Goal: Communication & Community: Share content

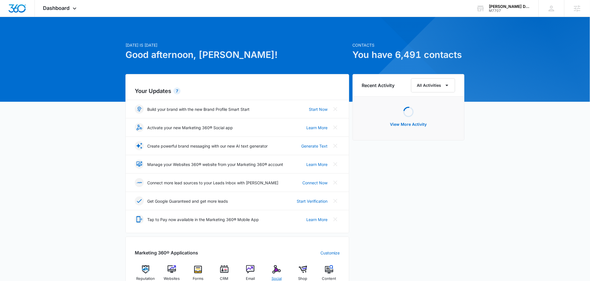
click at [281, 269] on div "Social" at bounding box center [277, 275] width 22 height 20
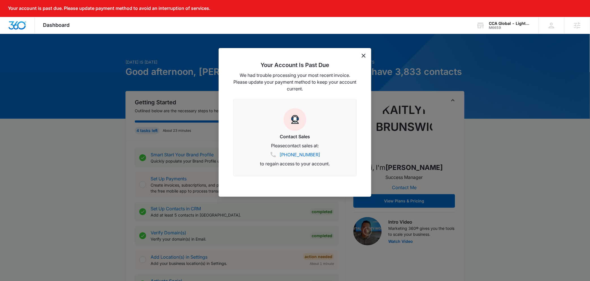
click at [364, 54] on icon "dismiss this dialog" at bounding box center [364, 56] width 4 height 4
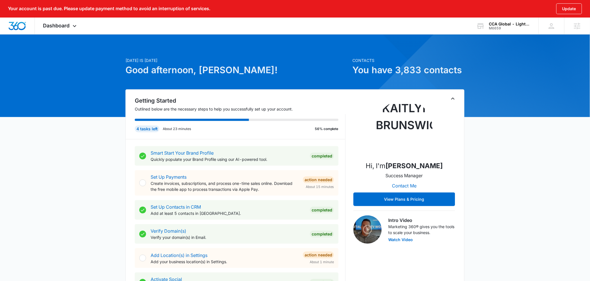
scroll to position [2, 0]
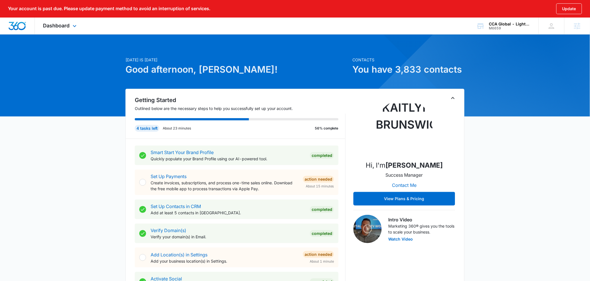
click at [60, 19] on div "Dashboard Apps Websites Forms CRM Email Social Content Ads Intelligence Files B…" at bounding box center [61, 26] width 52 height 17
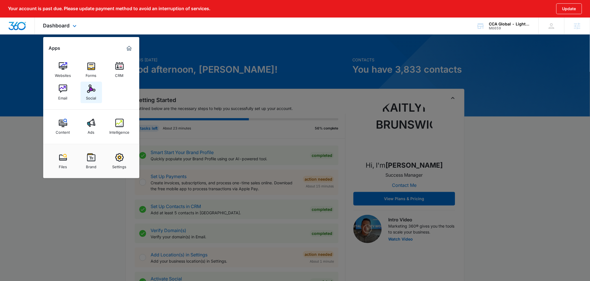
click at [92, 95] on div "Social" at bounding box center [91, 96] width 10 height 7
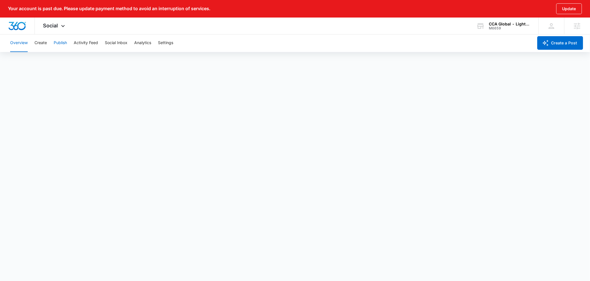
click at [55, 43] on button "Publish" at bounding box center [60, 43] width 13 height 18
click at [33, 43] on div "Overview Create Publish Activity Feed Social Inbox Analytics Settings" at bounding box center [270, 43] width 527 height 18
click at [37, 42] on button "Create" at bounding box center [40, 43] width 12 height 18
click at [17, 40] on button "Overview" at bounding box center [19, 43] width 18 height 18
click at [168, 45] on button "Settings" at bounding box center [165, 43] width 15 height 18
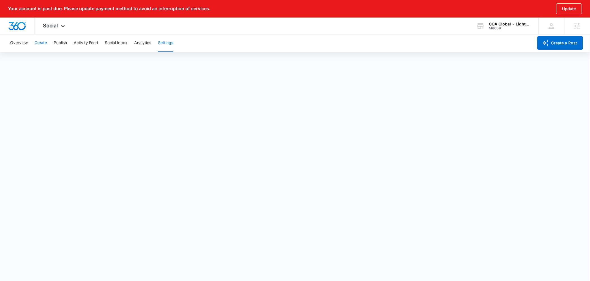
click at [46, 43] on button "Create" at bounding box center [40, 43] width 12 height 18
click at [18, 46] on button "Overview" at bounding box center [19, 43] width 18 height 18
click at [34, 43] on div "Overview Create Publish Activity Feed Social Inbox Analytics Settings" at bounding box center [270, 43] width 527 height 18
click at [37, 43] on button "Create" at bounding box center [40, 43] width 12 height 18
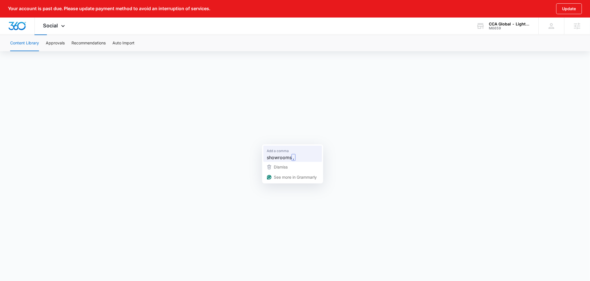
click at [278, 157] on span "showrooms" at bounding box center [279, 157] width 25 height 7
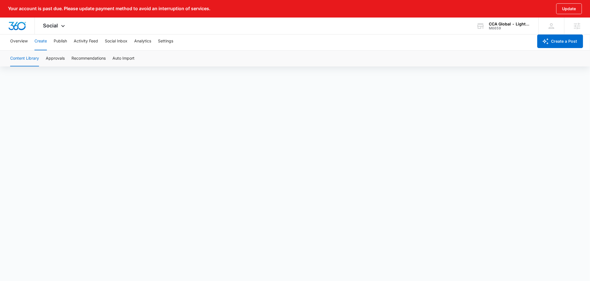
scroll to position [0, 0]
click at [31, 44] on div "Overview Create Publish Activity Feed Social Inbox Analytics Settings" at bounding box center [270, 43] width 527 height 18
click at [26, 43] on button "Overview" at bounding box center [19, 43] width 18 height 18
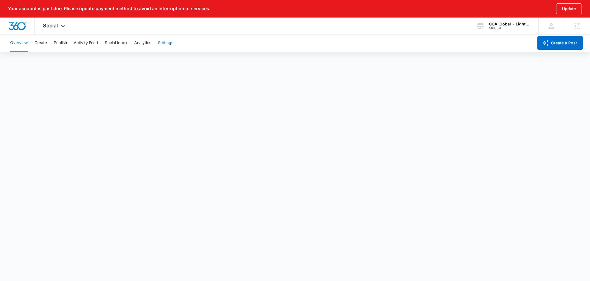
click at [166, 45] on button "Settings" at bounding box center [165, 43] width 15 height 18
click at [45, 42] on button "Create" at bounding box center [40, 43] width 12 height 18
click at [62, 42] on button "Publish" at bounding box center [60, 43] width 13 height 18
click at [36, 43] on button "Create" at bounding box center [40, 43] width 12 height 18
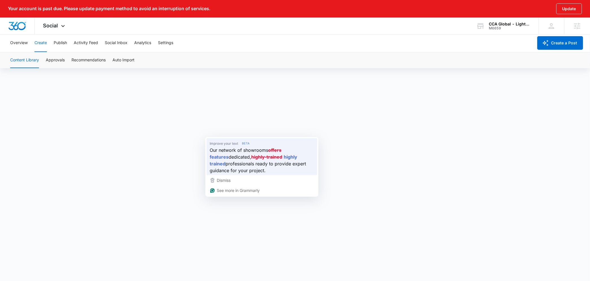
click at [207, 156] on li "Improve your text Our network of showrooms offers features dedicated, highly-tr…" at bounding box center [262, 156] width 111 height 37
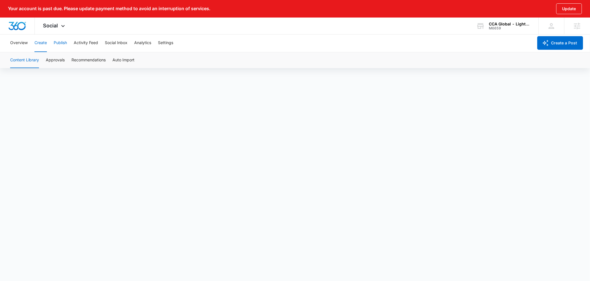
click at [59, 42] on button "Publish" at bounding box center [60, 43] width 13 height 18
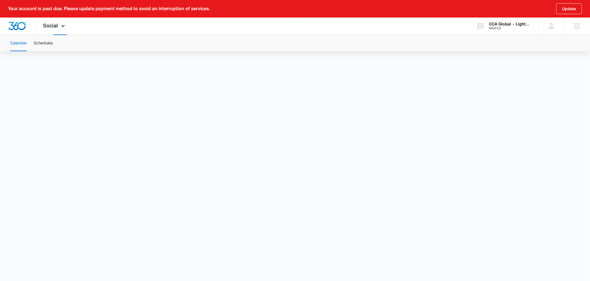
scroll to position [15, 0]
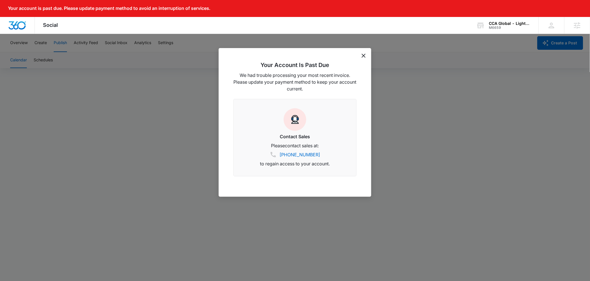
click at [366, 56] on div "Your Account Is Past Due We had trouble processing your most recent invoice. Pl…" at bounding box center [295, 122] width 153 height 149
click at [358, 52] on div "Your Account Is Past Due We had trouble processing your most recent invoice. Pl…" at bounding box center [295, 122] width 153 height 149
click at [361, 54] on div "Your Account Is Past Due We had trouble processing your most recent invoice. Pl…" at bounding box center [295, 122] width 153 height 149
click at [362, 55] on icon "dismiss this dialog" at bounding box center [364, 56] width 4 height 4
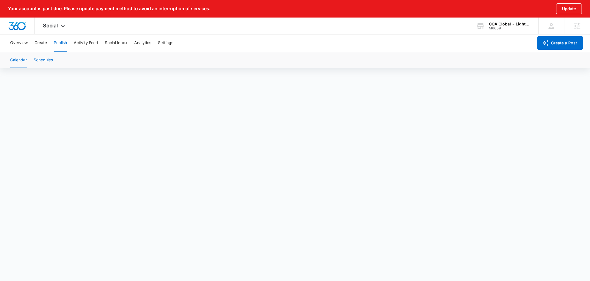
click at [49, 63] on button "Schedules" at bounding box center [43, 60] width 19 height 16
click at [22, 64] on button "Calendar" at bounding box center [18, 60] width 17 height 16
click at [44, 45] on button "Create" at bounding box center [40, 43] width 12 height 18
click at [59, 45] on button "Publish" at bounding box center [60, 43] width 13 height 18
click at [41, 60] on button "Schedules" at bounding box center [43, 60] width 19 height 16
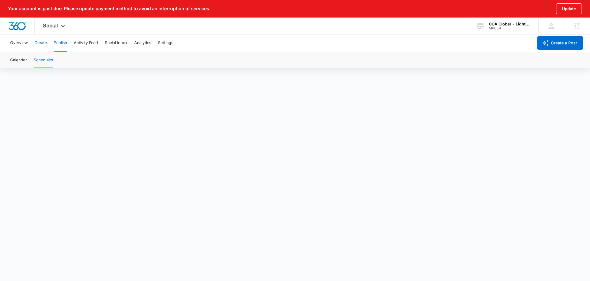
click at [42, 48] on button "Create" at bounding box center [40, 43] width 12 height 18
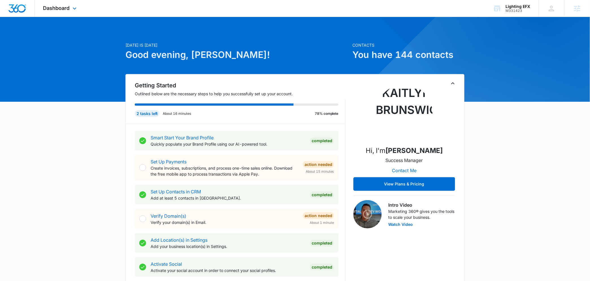
click at [79, 13] on div "Dashboard Apps Reputation Websites Forms CRM Email Social Content Ads Intellige…" at bounding box center [61, 8] width 52 height 17
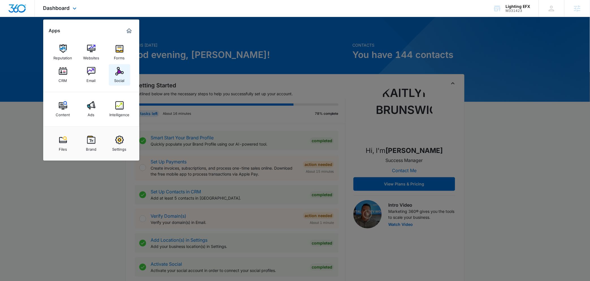
click at [122, 72] on img at bounding box center [119, 71] width 8 height 8
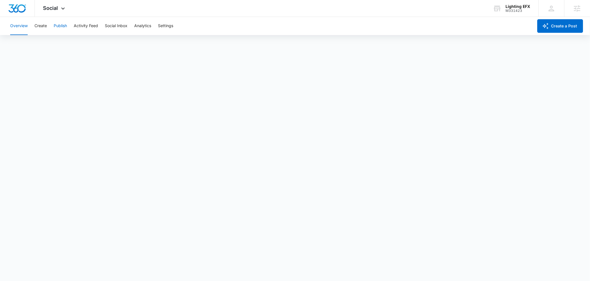
click at [57, 30] on button "Publish" at bounding box center [60, 26] width 13 height 18
click at [19, 23] on button "Overview" at bounding box center [19, 26] width 18 height 18
click at [54, 27] on button "Publish" at bounding box center [60, 26] width 13 height 18
click at [44, 41] on button "Schedules" at bounding box center [43, 43] width 19 height 16
click at [23, 42] on button "Calendar" at bounding box center [18, 43] width 17 height 16
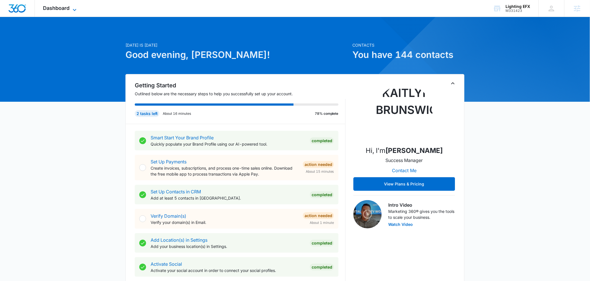
click at [61, 8] on span "Dashboard" at bounding box center [56, 8] width 27 height 6
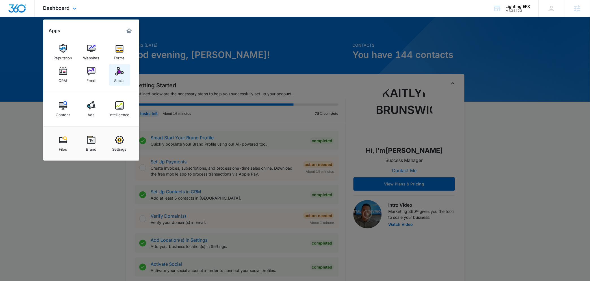
click at [120, 69] on img at bounding box center [119, 71] width 8 height 8
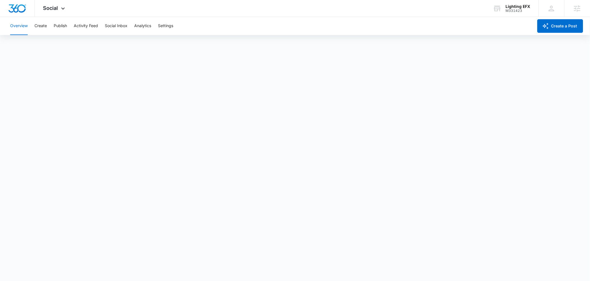
click at [52, 24] on div "Overview Create Publish Activity Feed Social Inbox Analytics Settings" at bounding box center [270, 26] width 527 height 18
click at [54, 25] on button "Publish" at bounding box center [60, 26] width 13 height 18
click at [41, 30] on button "Create" at bounding box center [40, 26] width 12 height 18
click at [55, 28] on button "Publish" at bounding box center [60, 26] width 13 height 18
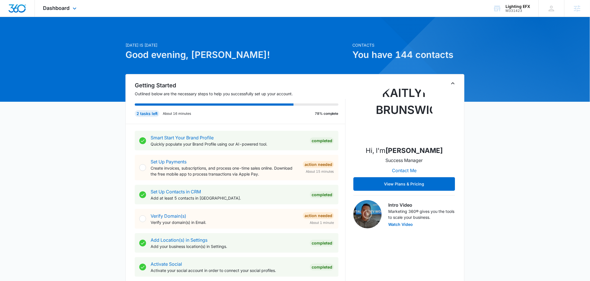
drag, startPoint x: 68, startPoint y: 11, endPoint x: 70, endPoint y: 15, distance: 4.4
click at [68, 12] on div "Dashboard Apps Reputation Websites Forms CRM Email Social Content Ads Intellige…" at bounding box center [61, 8] width 52 height 17
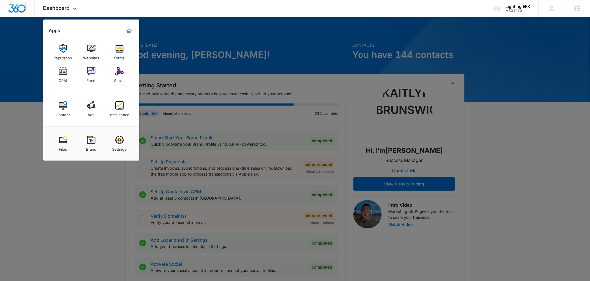
click at [121, 70] on img at bounding box center [119, 71] width 8 height 8
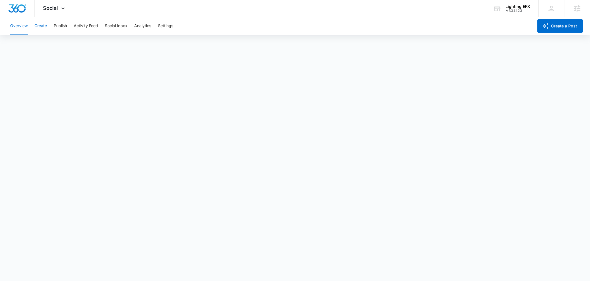
click at [44, 25] on button "Create" at bounding box center [40, 26] width 12 height 18
click at [524, 1] on div "Lighting EFX M331423 Your Accounts View All" at bounding box center [512, 8] width 54 height 17
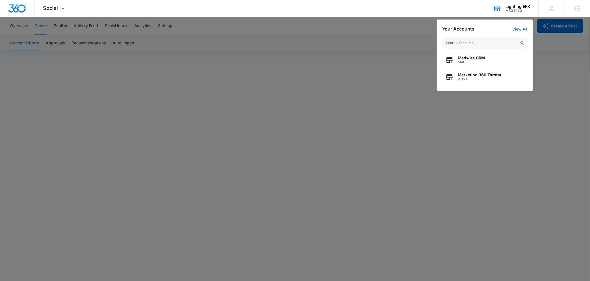
click at [468, 46] on input "text" at bounding box center [484, 42] width 85 height 11
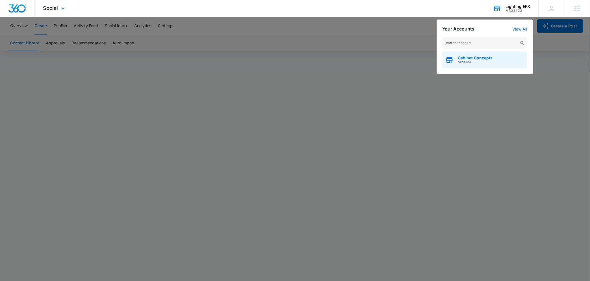
type input "cabinet concept"
click at [467, 61] on span "M29624" at bounding box center [475, 62] width 35 height 4
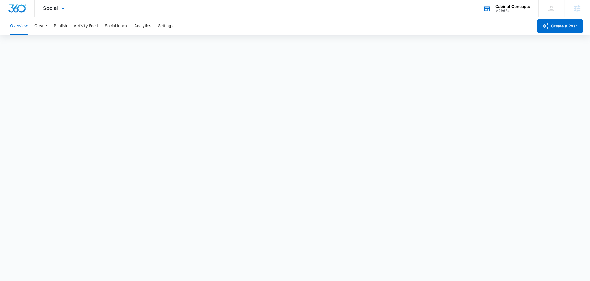
click at [51, 26] on div "Overview Create Publish Activity Feed Social Inbox Analytics Settings" at bounding box center [270, 26] width 527 height 18
click at [43, 27] on button "Create" at bounding box center [40, 26] width 12 height 18
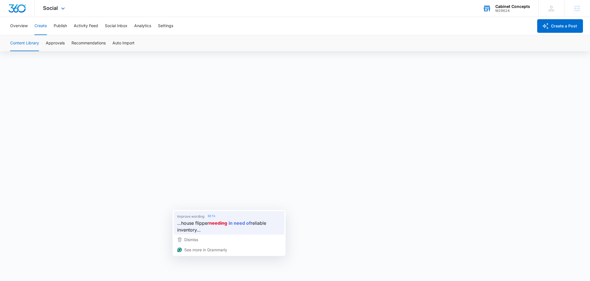
click at [244, 223] on strong "in need of" at bounding box center [240, 223] width 22 height 7
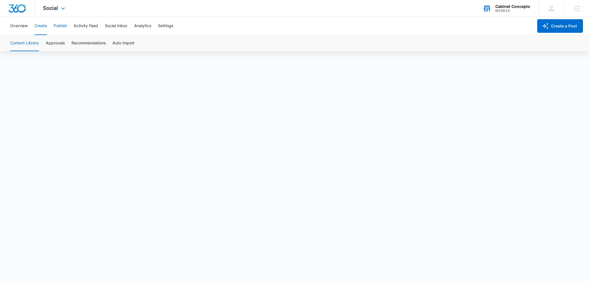
click at [57, 24] on button "Publish" at bounding box center [60, 26] width 13 height 18
click at [518, 9] on div "M331423" at bounding box center [518, 11] width 25 height 4
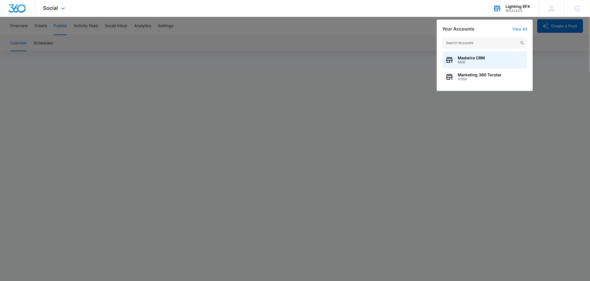
click at [490, 40] on input "text" at bounding box center [484, 42] width 85 height 11
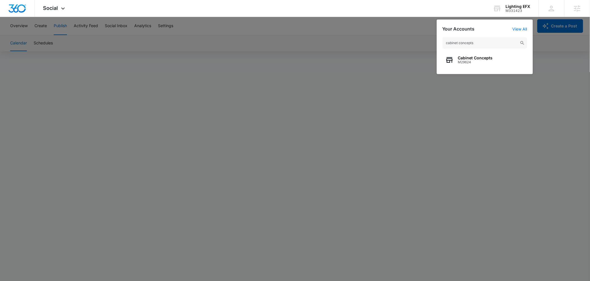
type input "cabinet concepts"
click at [490, 59] on span "Cabinet Concepts" at bounding box center [475, 58] width 35 height 5
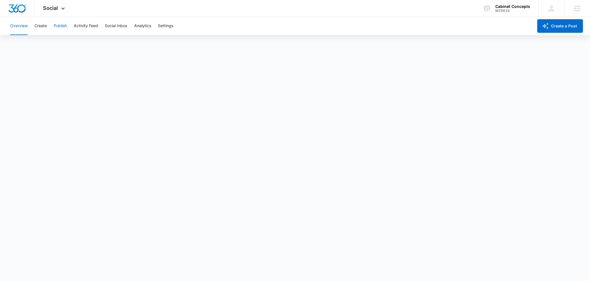
click at [55, 23] on button "Publish" at bounding box center [60, 26] width 13 height 18
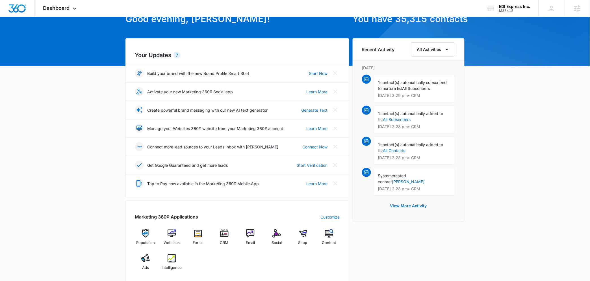
scroll to position [89, 0]
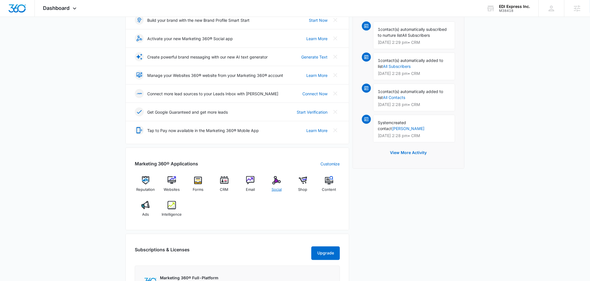
click at [278, 179] on img at bounding box center [276, 180] width 8 height 8
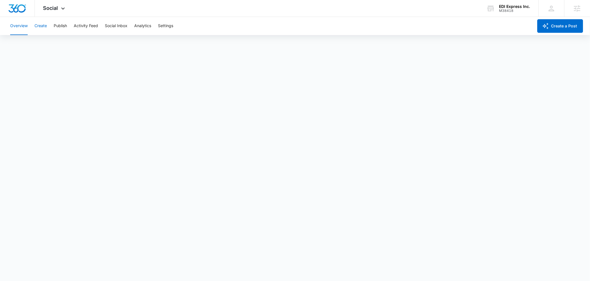
click at [44, 30] on button "Create" at bounding box center [40, 26] width 12 height 18
click at [56, 27] on button "Publish" at bounding box center [60, 26] width 13 height 18
click at [47, 45] on button "Schedules" at bounding box center [43, 43] width 19 height 16
click at [41, 29] on button "Create" at bounding box center [40, 26] width 12 height 18
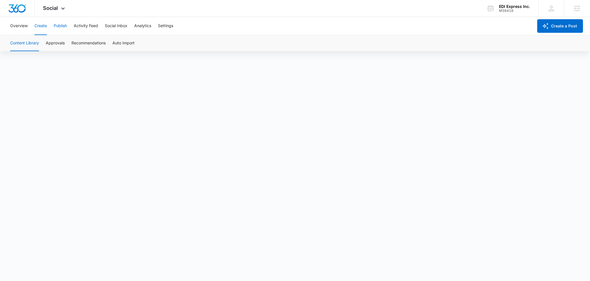
click at [60, 29] on button "Publish" at bounding box center [60, 26] width 13 height 18
click at [52, 41] on button "Schedules" at bounding box center [43, 43] width 19 height 16
click at [42, 29] on button "Create" at bounding box center [40, 26] width 12 height 18
click at [64, 30] on button "Publish" at bounding box center [60, 26] width 13 height 18
click at [51, 45] on button "Schedules" at bounding box center [43, 43] width 19 height 16
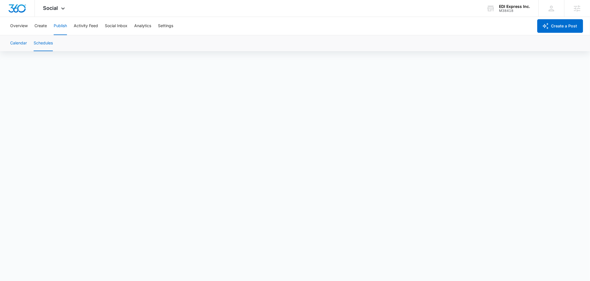
click at [11, 43] on button "Calendar" at bounding box center [18, 43] width 17 height 16
click at [39, 45] on button "Schedules" at bounding box center [43, 43] width 19 height 16
click at [21, 41] on button "Calendar" at bounding box center [18, 43] width 17 height 16
click at [44, 44] on button "Schedules" at bounding box center [43, 43] width 19 height 16
click at [41, 28] on button "Create" at bounding box center [40, 26] width 12 height 18
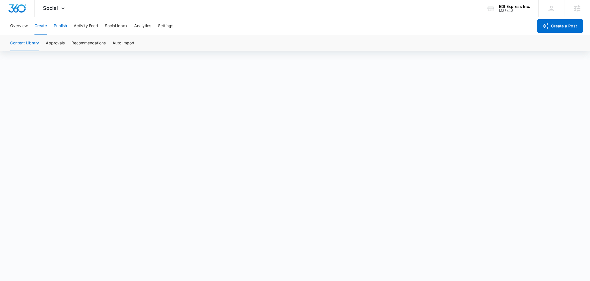
click at [54, 27] on button "Publish" at bounding box center [60, 26] width 13 height 18
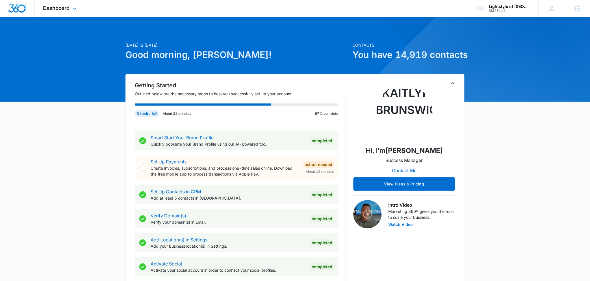
click at [37, 3] on div "Dashboard Apps Reputation Websites Forms CRM Email Social Content Ads Intellige…" at bounding box center [61, 8] width 52 height 17
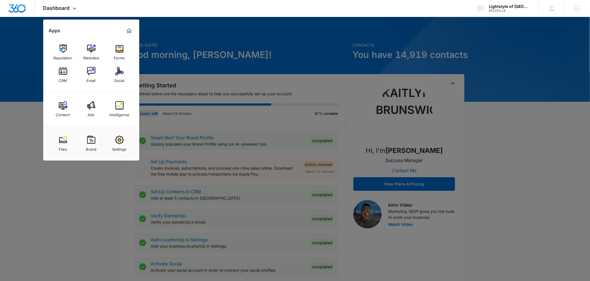
click at [132, 76] on div "Reputation Websites Forms CRM Email Social" at bounding box center [91, 63] width 96 height 57
click at [120, 76] on div "Social" at bounding box center [119, 78] width 10 height 7
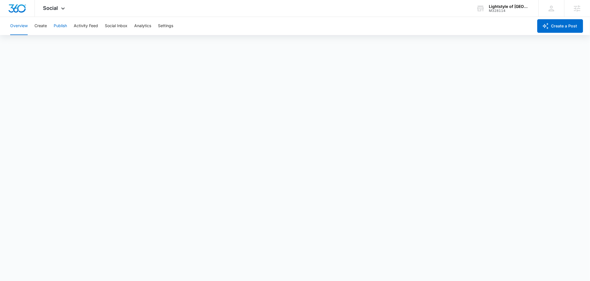
click at [60, 27] on button "Publish" at bounding box center [60, 26] width 13 height 18
